Goal: Register for event/course

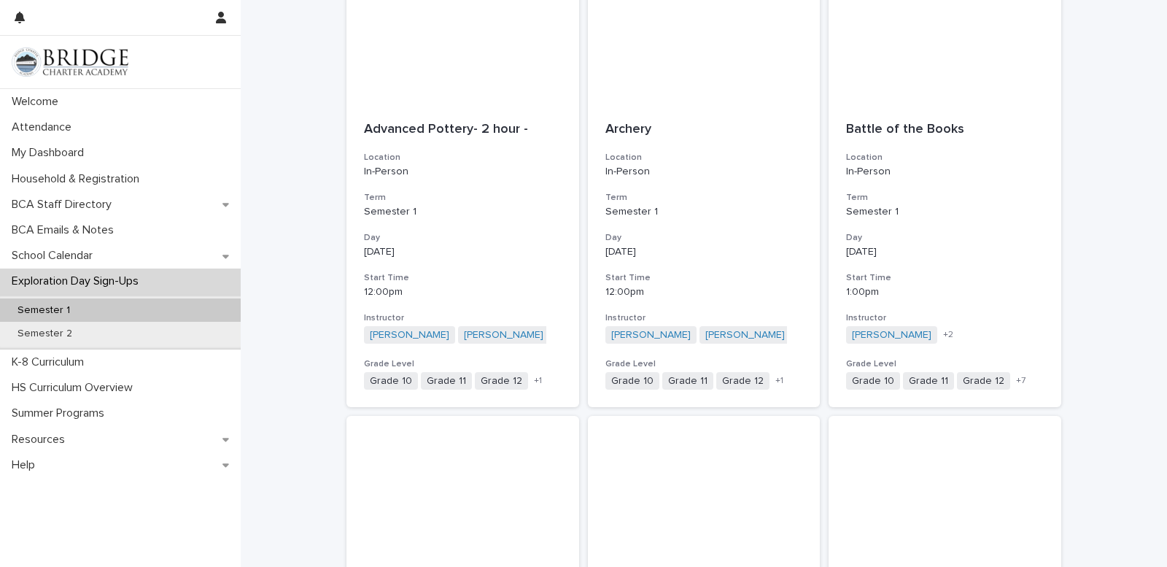
scroll to position [187, 0]
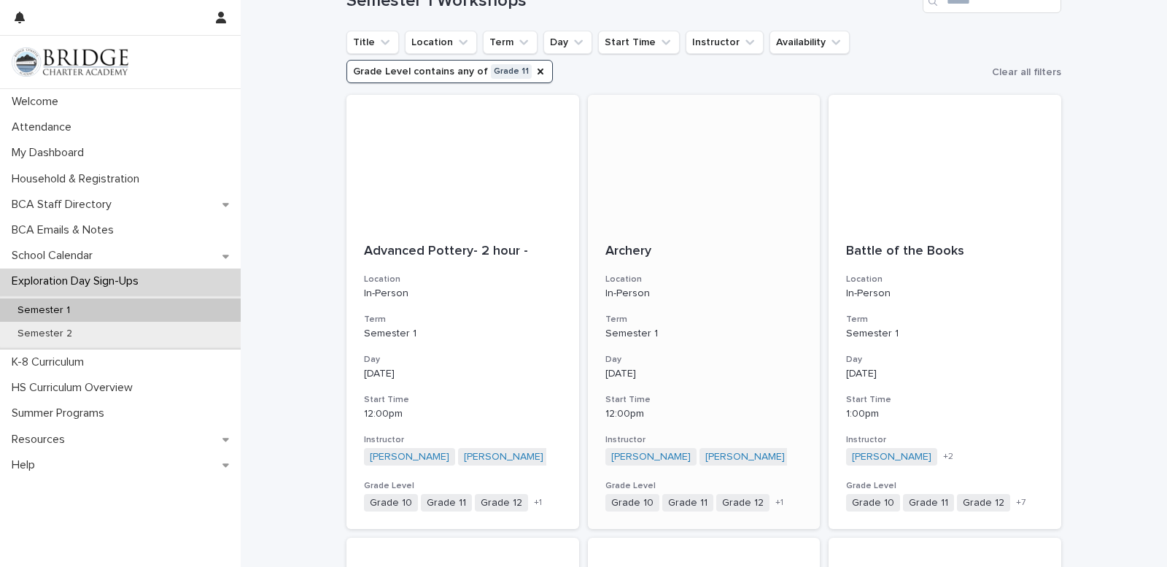
click at [690, 289] on p "In-Person" at bounding box center [705, 293] width 198 height 12
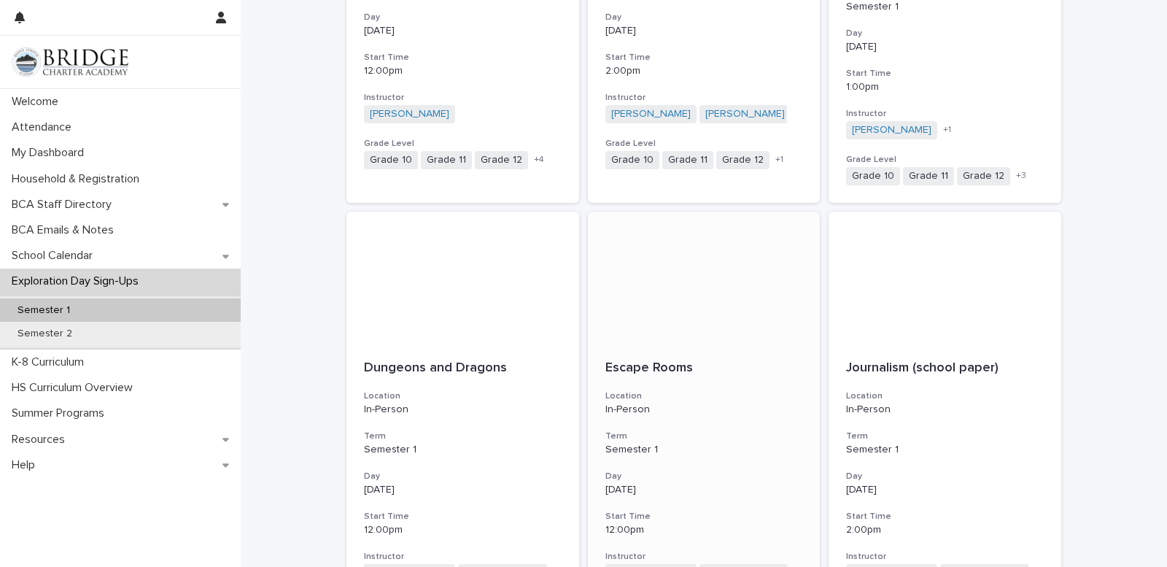
scroll to position [1094, 0]
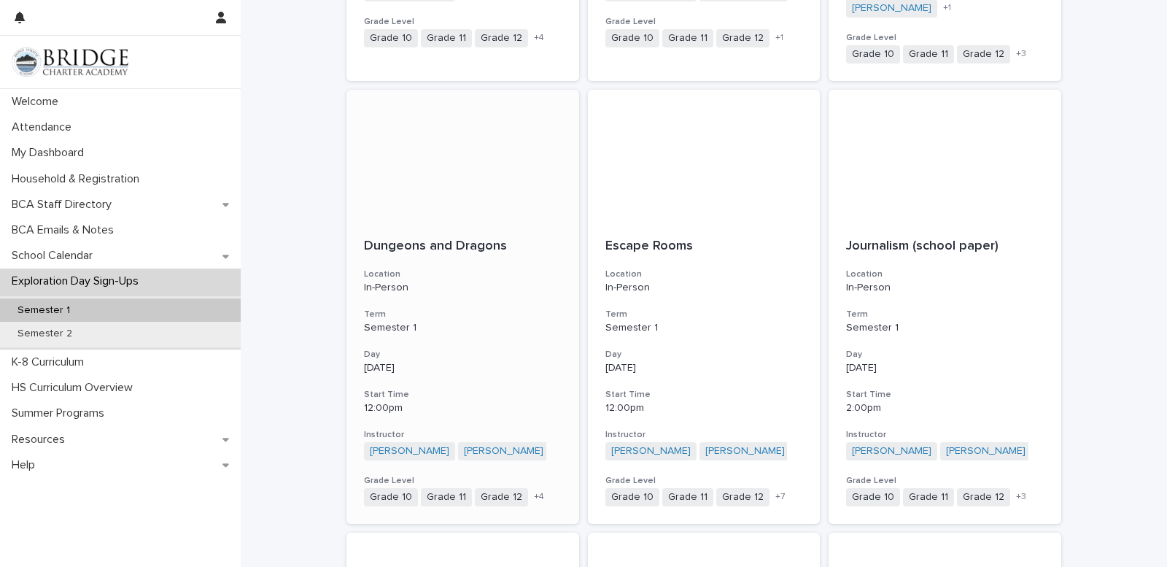
click at [517, 331] on p "Semester 1" at bounding box center [463, 328] width 198 height 12
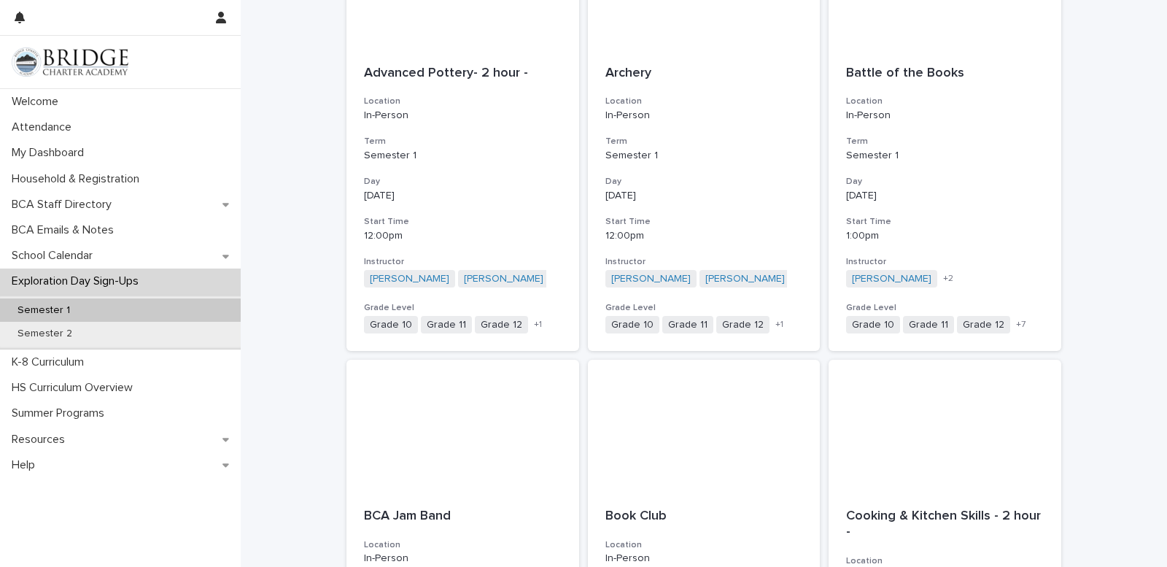
scroll to position [122, 0]
